Goal: Find specific page/section: Find specific page/section

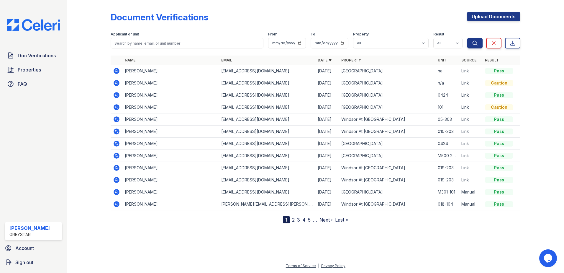
click at [117, 108] on icon at bounding box center [116, 107] width 7 height 7
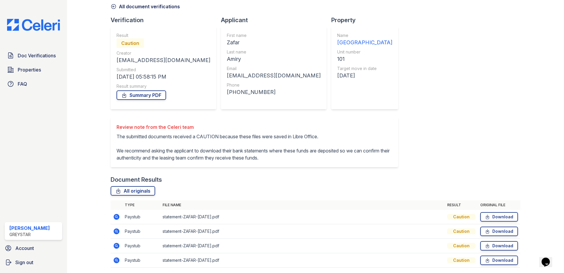
scroll to position [55, 0]
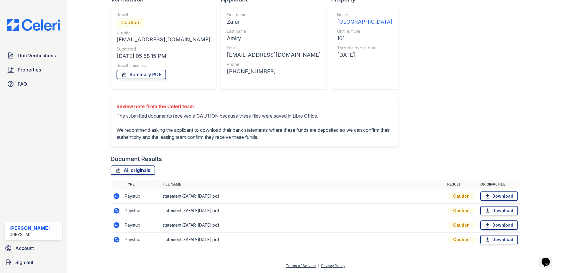
click at [117, 242] on icon at bounding box center [116, 239] width 7 height 7
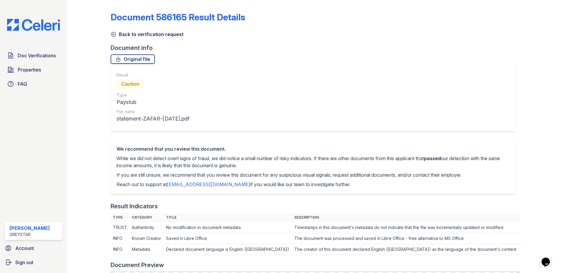
click at [116, 35] on icon at bounding box center [114, 34] width 6 height 6
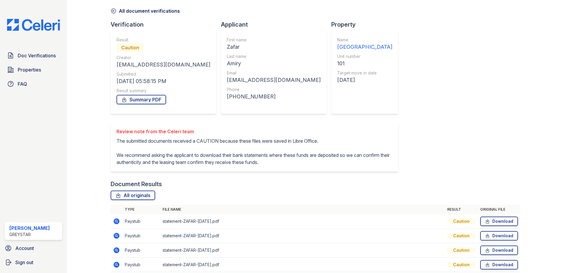
scroll to position [55, 0]
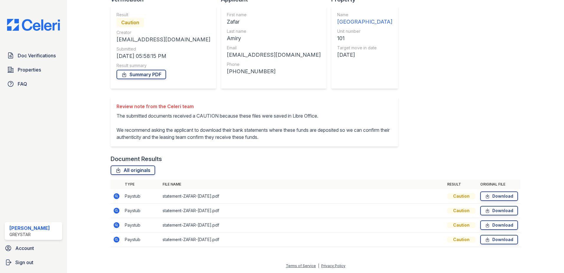
click at [117, 210] on icon at bounding box center [115, 209] width 1 height 1
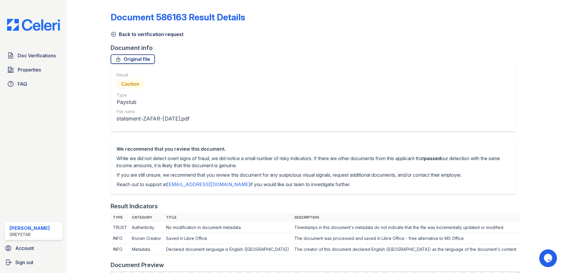
drag, startPoint x: 112, startPoint y: 34, endPoint x: 97, endPoint y: 52, distance: 23.5
click at [112, 34] on icon at bounding box center [114, 34] width 6 height 6
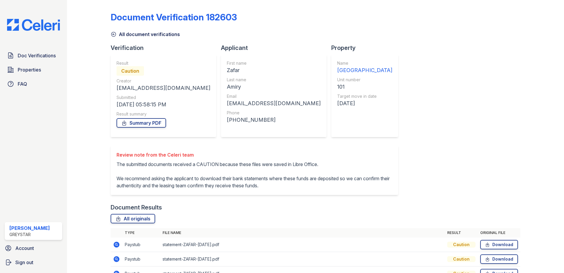
scroll to position [55, 0]
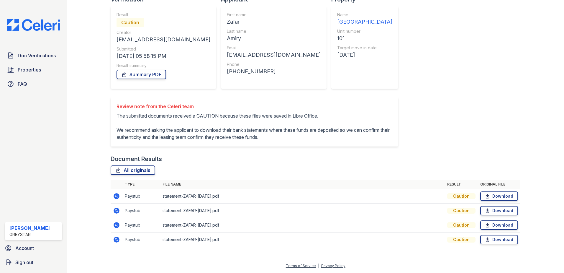
click at [121, 199] on td at bounding box center [117, 196] width 12 height 14
click at [120, 197] on icon at bounding box center [116, 195] width 7 height 7
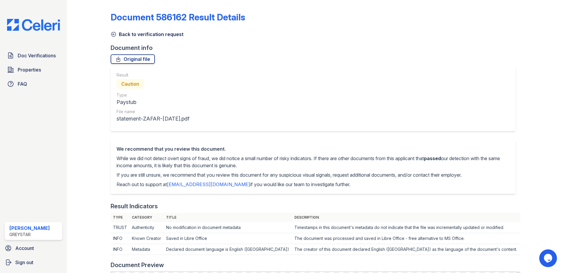
click at [116, 37] on icon at bounding box center [114, 34] width 6 height 6
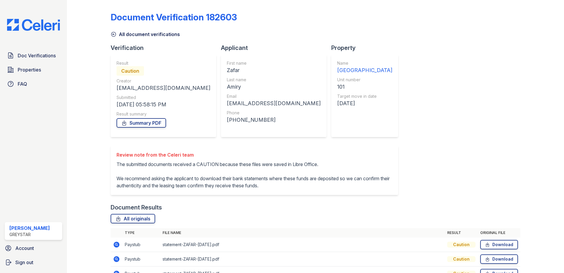
scroll to position [55, 0]
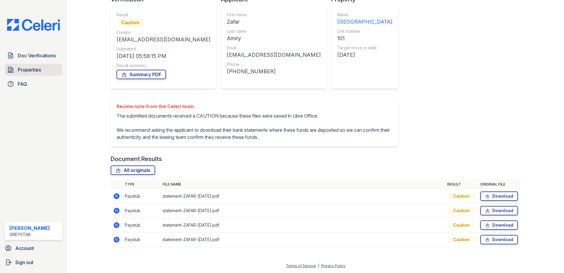
click at [31, 70] on span "Properties" at bounding box center [29, 69] width 23 height 7
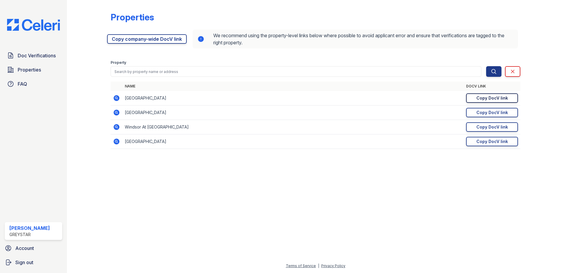
click at [475, 100] on link "Copy DocV link Copy link" at bounding box center [492, 97] width 52 height 9
click at [492, 98] on div "Copy DocV link" at bounding box center [492, 98] width 32 height 6
